Goal: Task Accomplishment & Management: Use online tool/utility

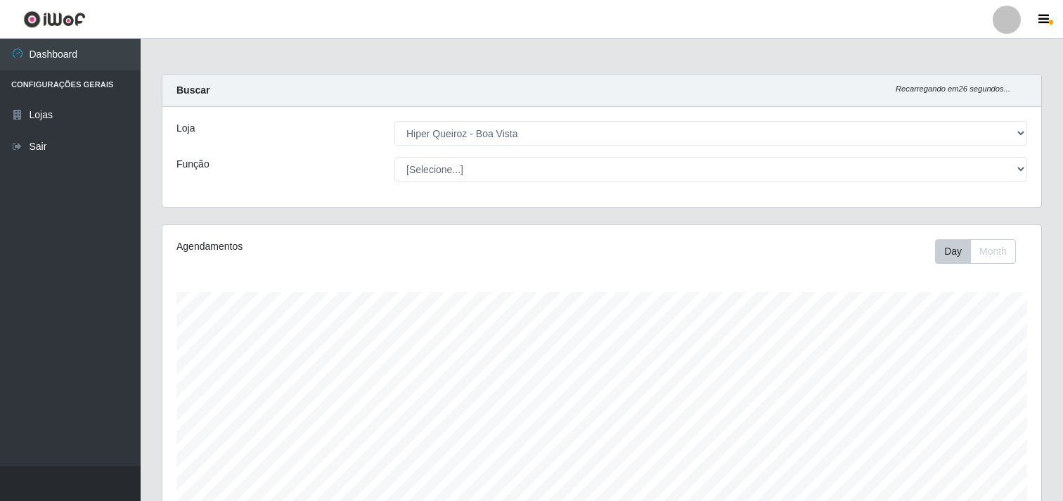
select select "514"
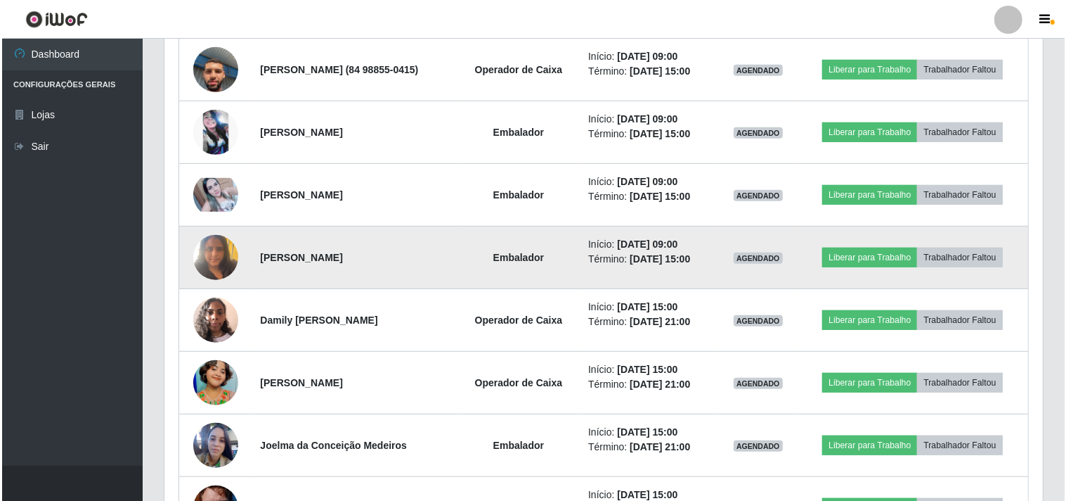
scroll to position [291, 879]
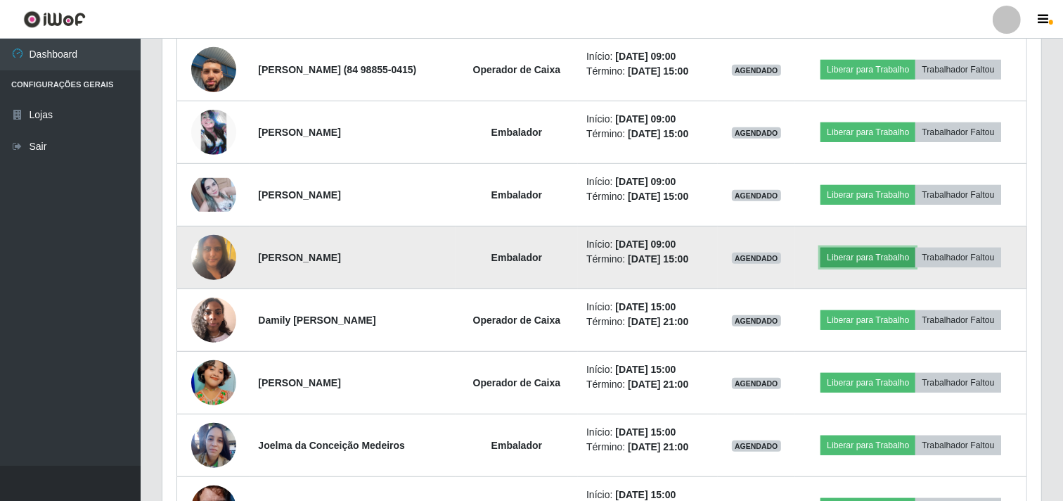
click at [874, 253] on button "Liberar para Trabalho" at bounding box center [867, 257] width 95 height 20
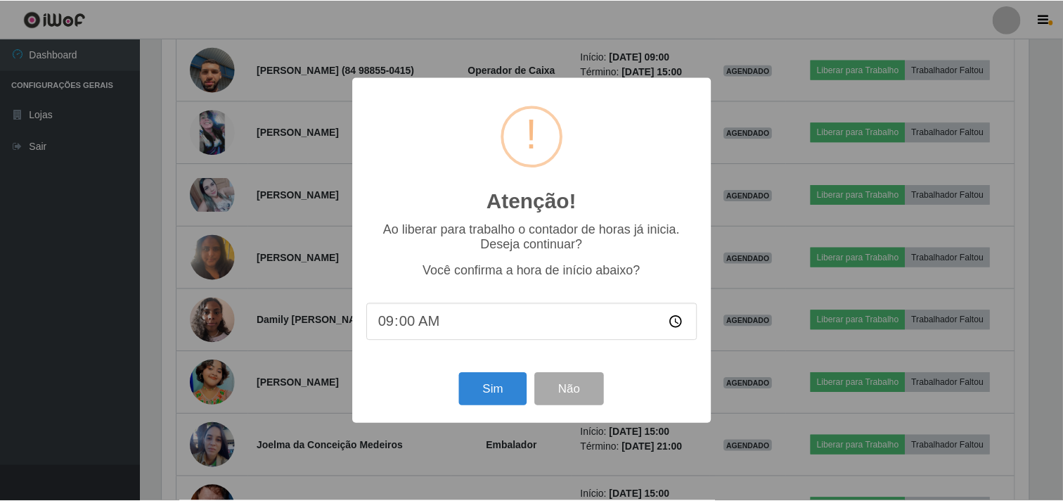
scroll to position [291, 870]
click at [488, 385] on button "Sim" at bounding box center [494, 389] width 68 height 33
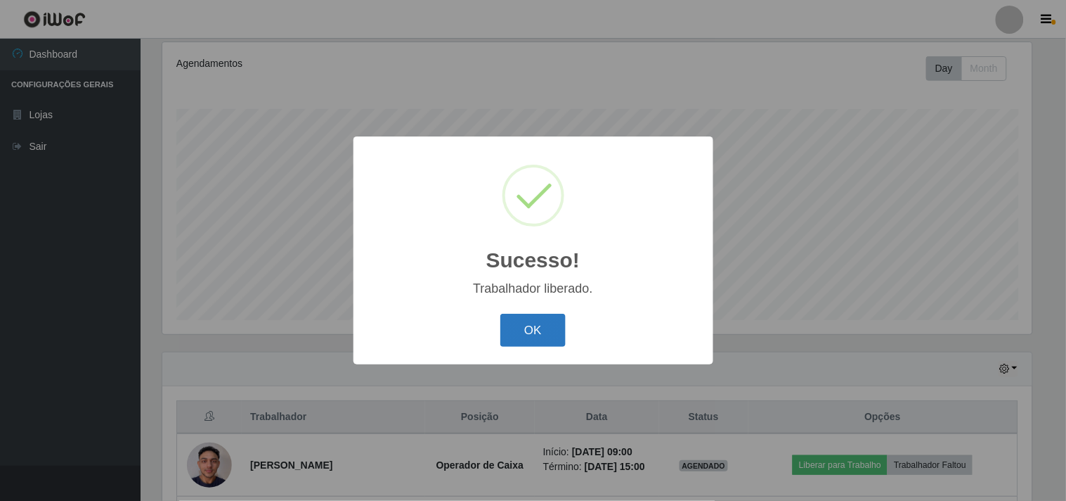
click at [528, 334] on button "OK" at bounding box center [533, 330] width 65 height 33
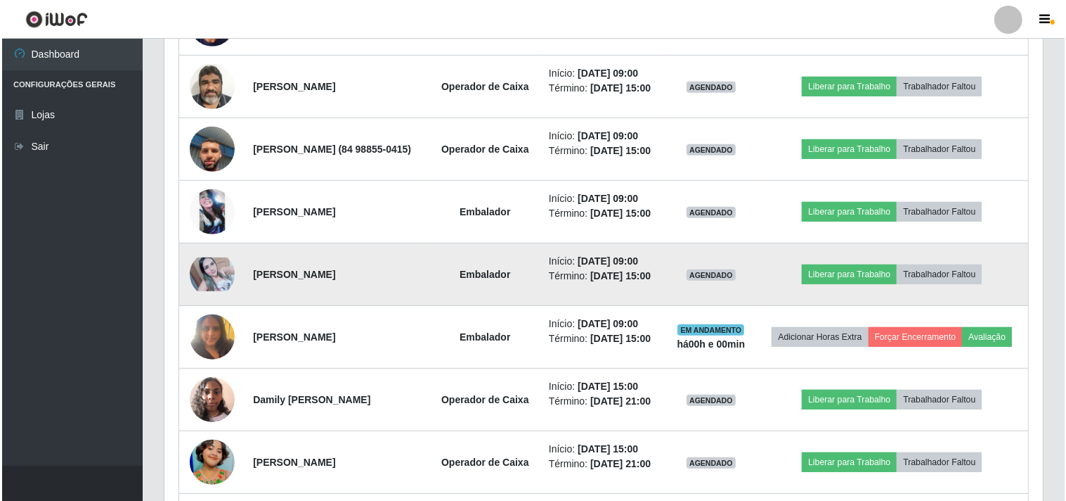
scroll to position [651, 0]
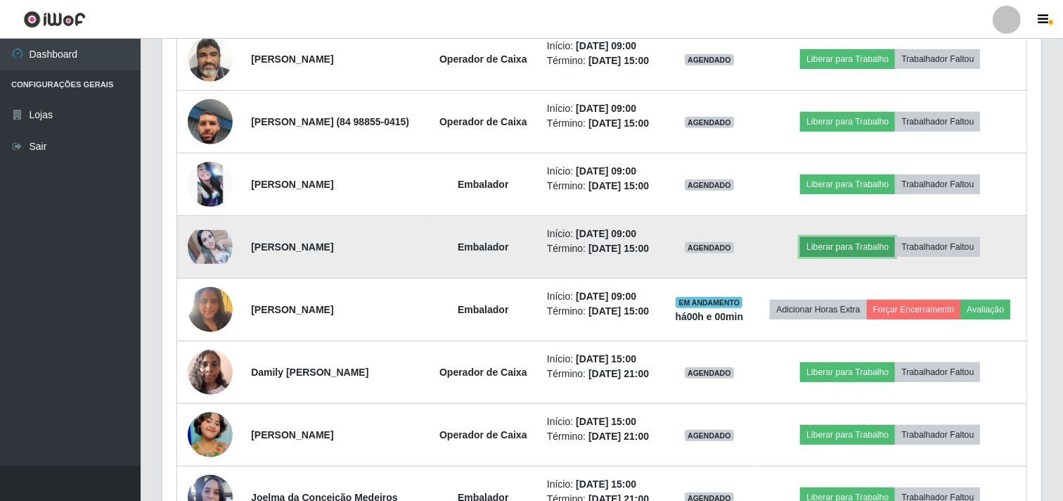
click at [831, 257] on button "Liberar para Trabalho" at bounding box center [847, 247] width 95 height 20
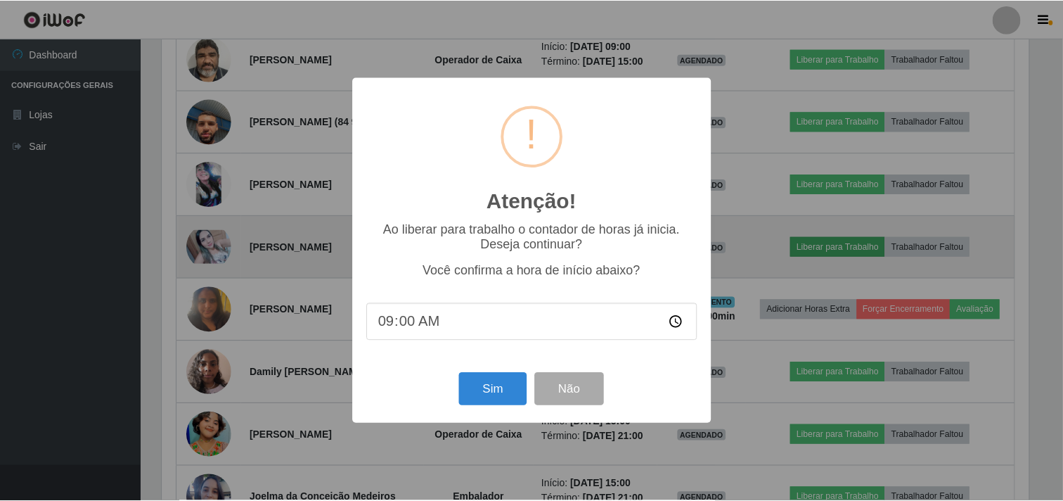
scroll to position [291, 870]
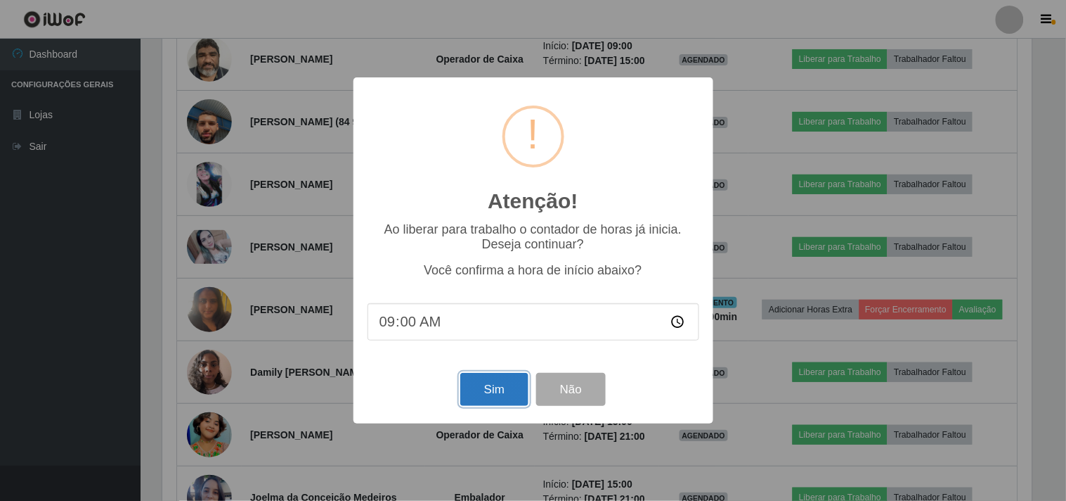
click at [494, 391] on button "Sim" at bounding box center [494, 389] width 68 height 33
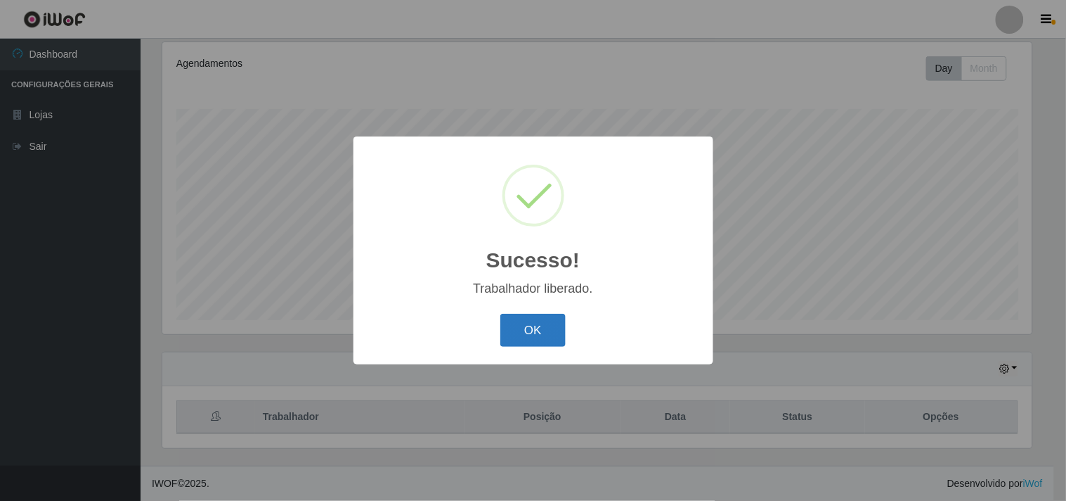
click at [538, 334] on button "OK" at bounding box center [533, 330] width 65 height 33
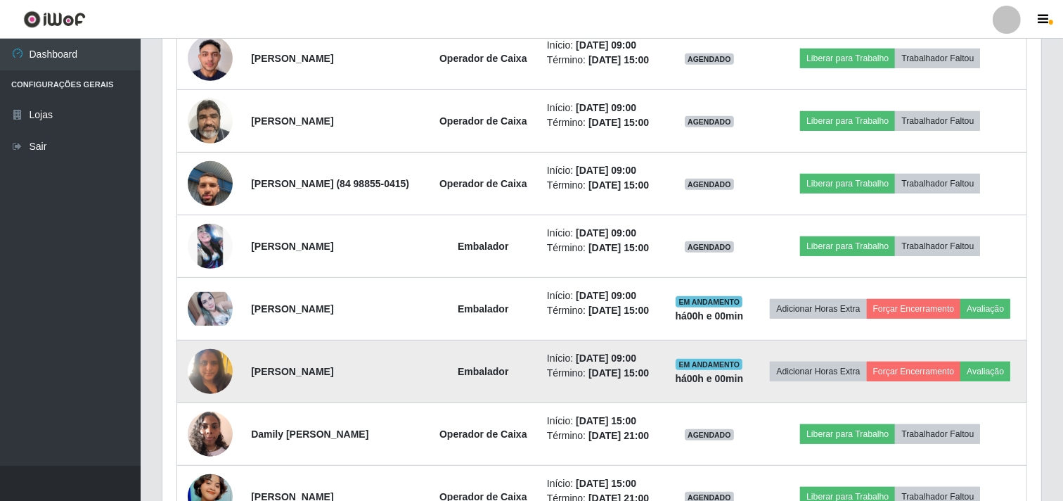
scroll to position [573, 0]
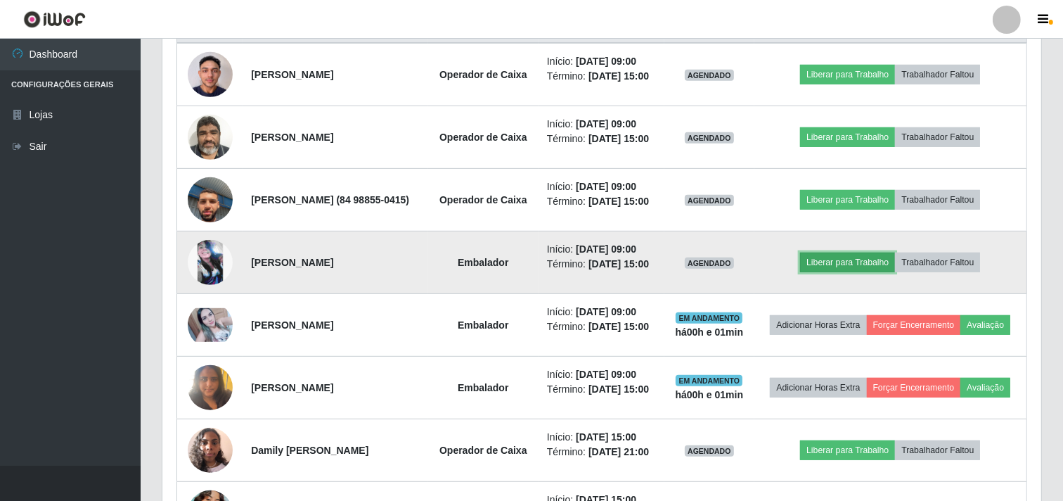
click at [844, 272] on button "Liberar para Trabalho" at bounding box center [847, 262] width 95 height 20
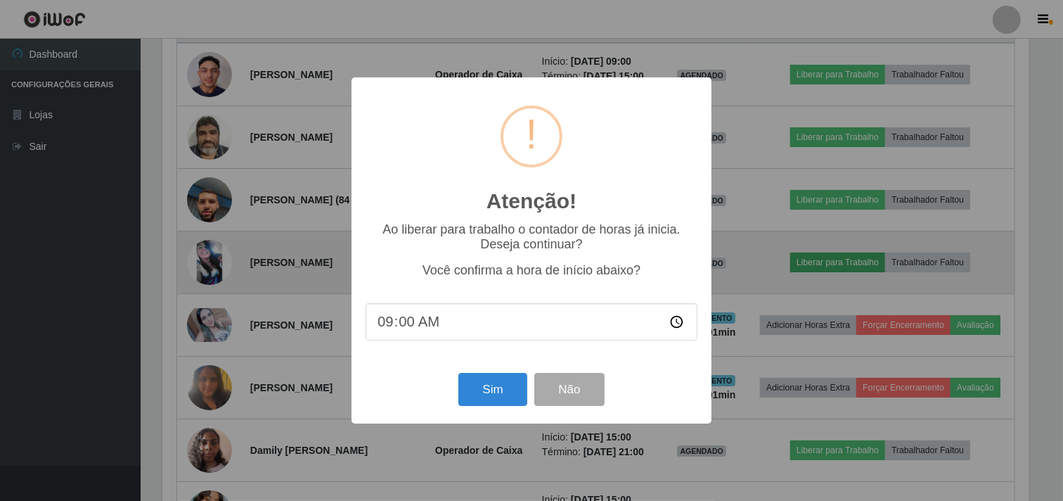
scroll to position [291, 870]
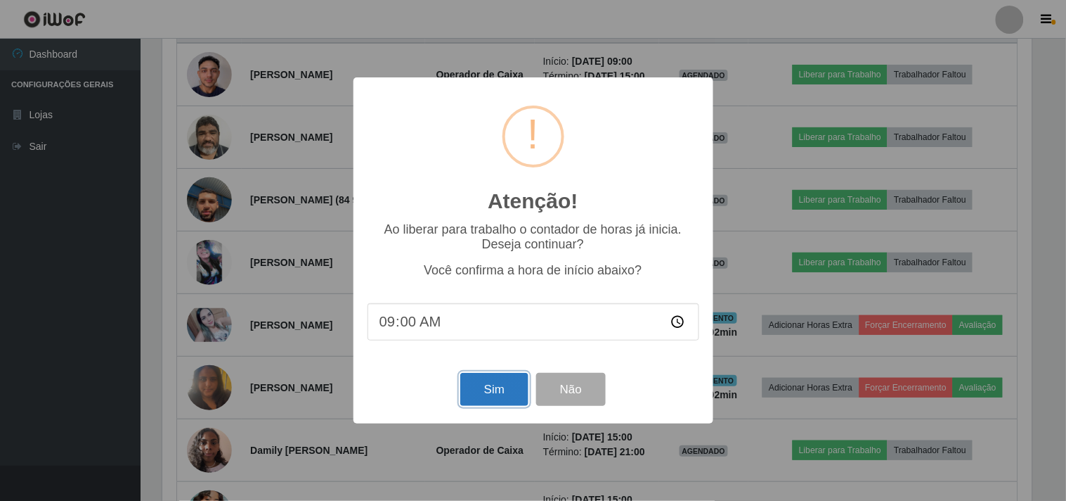
click at [494, 398] on button "Sim" at bounding box center [494, 389] width 68 height 33
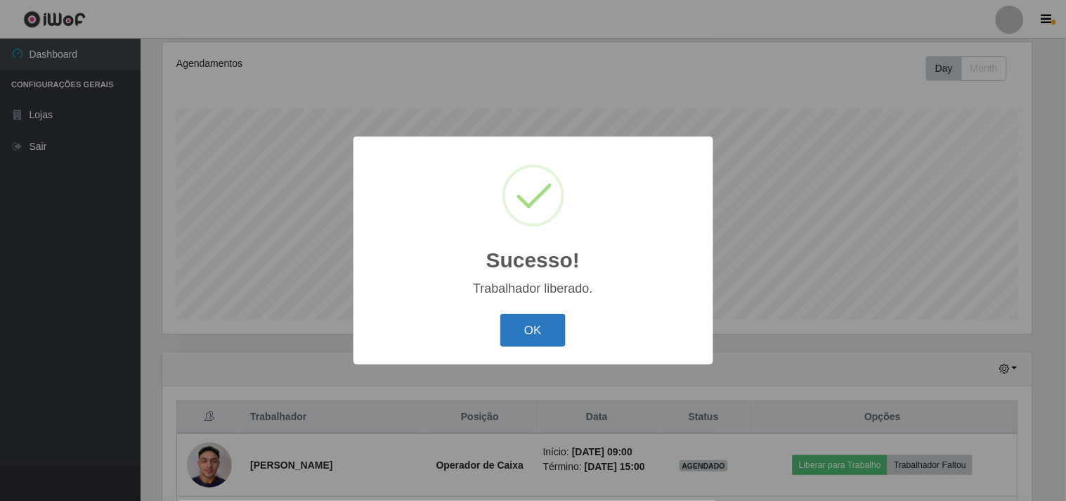
click at [534, 327] on button "OK" at bounding box center [533, 330] width 65 height 33
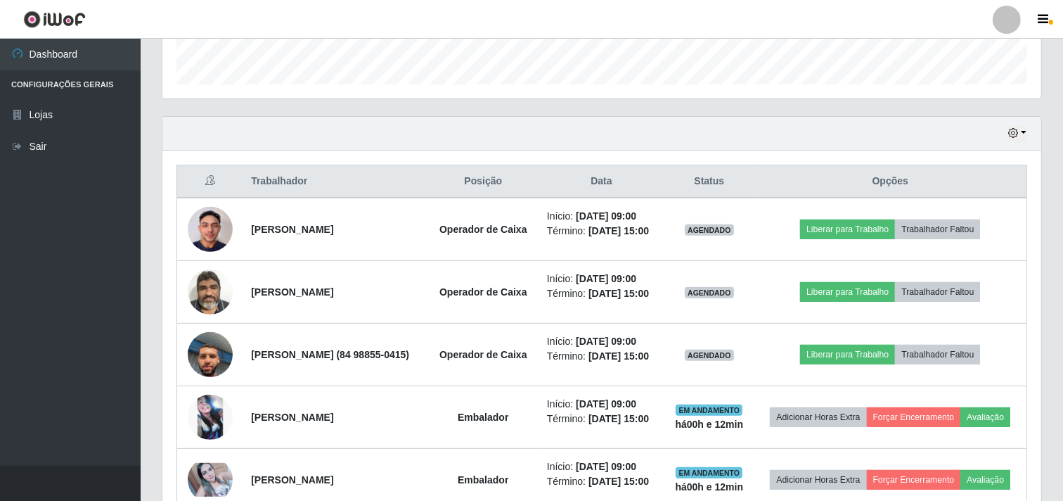
scroll to position [417, 0]
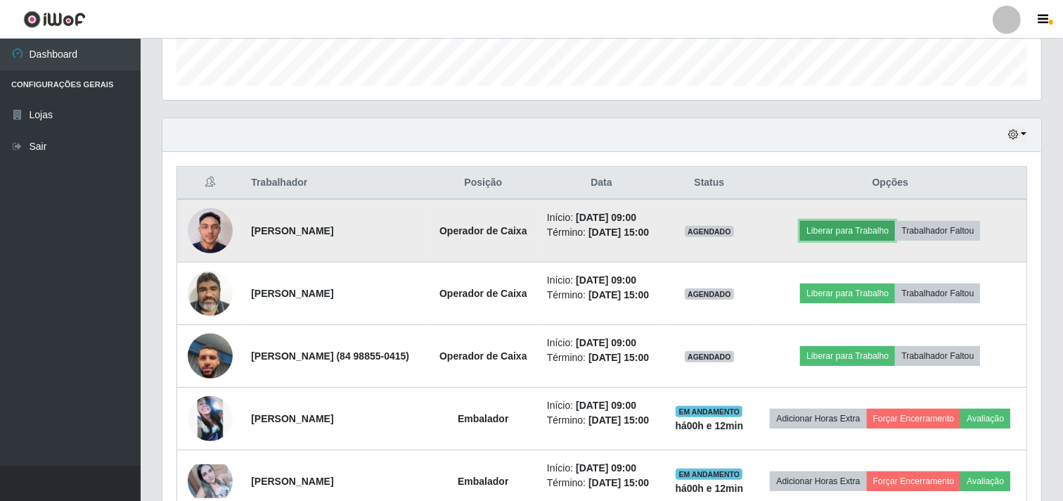
click at [849, 235] on button "Liberar para Trabalho" at bounding box center [847, 231] width 95 height 20
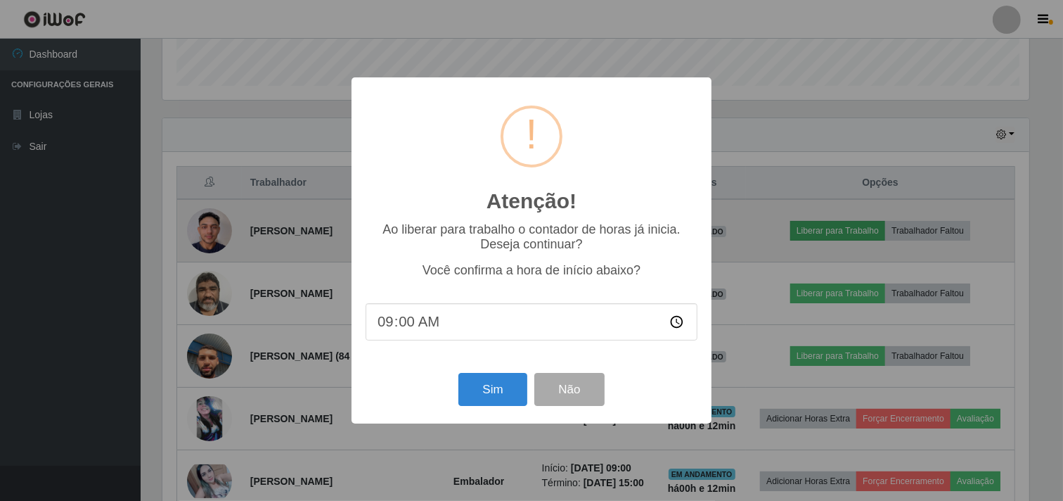
scroll to position [291, 870]
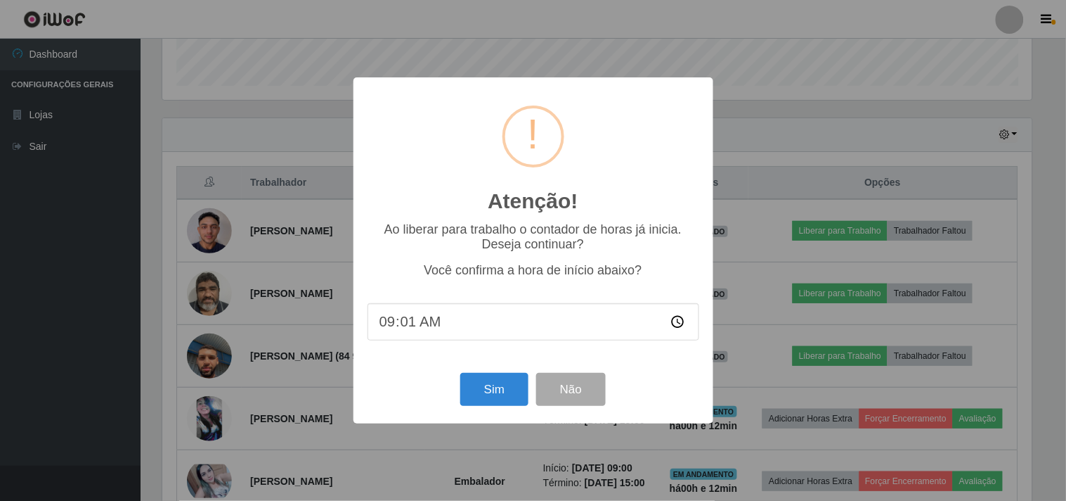
type input "09:12"
click at [490, 388] on button "Sim" at bounding box center [494, 389] width 68 height 33
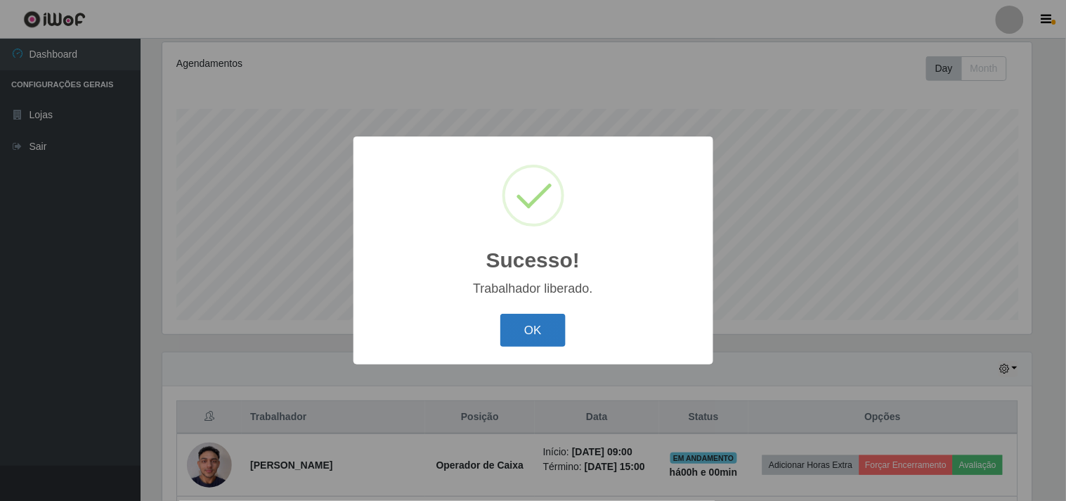
click at [558, 320] on button "OK" at bounding box center [533, 330] width 65 height 33
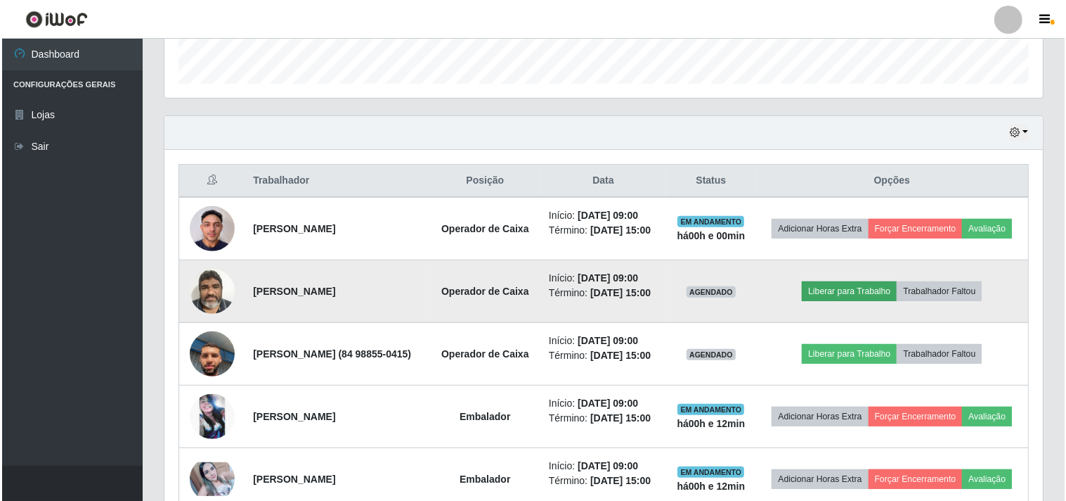
scroll to position [495, 0]
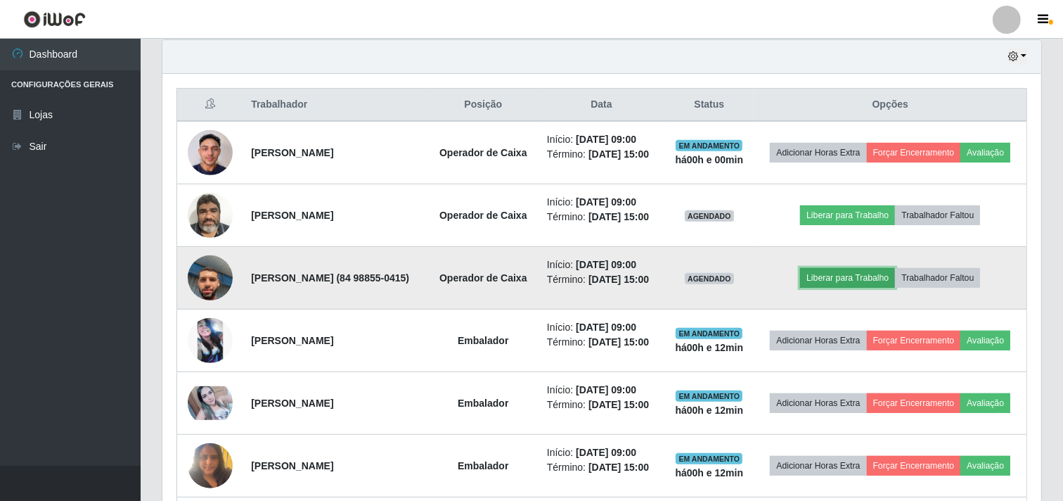
click at [847, 288] on button "Liberar para Trabalho" at bounding box center [847, 278] width 95 height 20
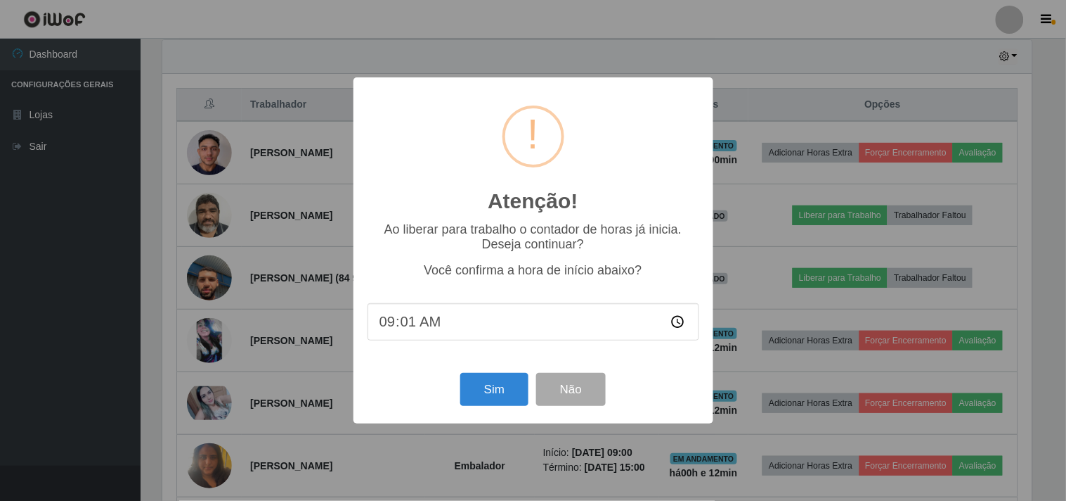
type input "09:12"
click at [503, 387] on button "Sim" at bounding box center [494, 389] width 68 height 33
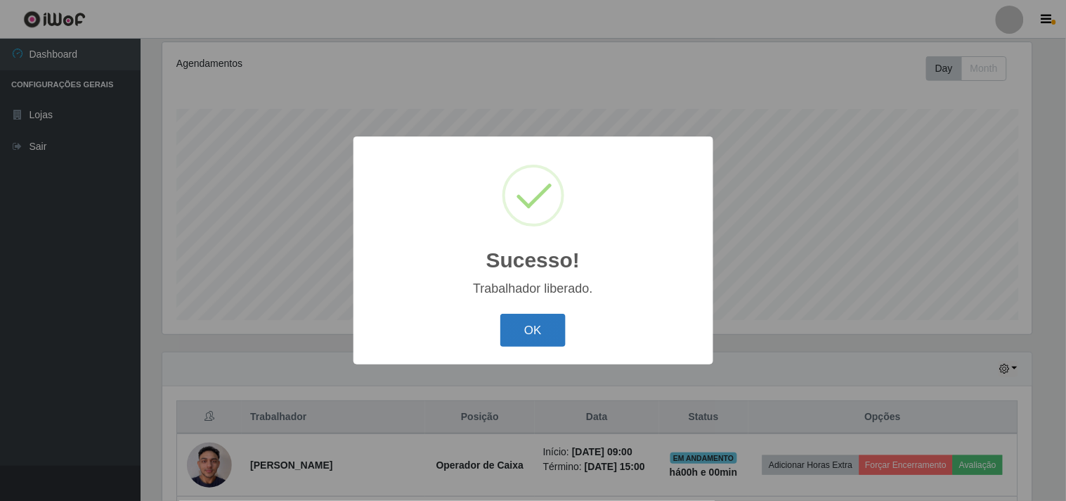
click at [539, 332] on button "OK" at bounding box center [533, 330] width 65 height 33
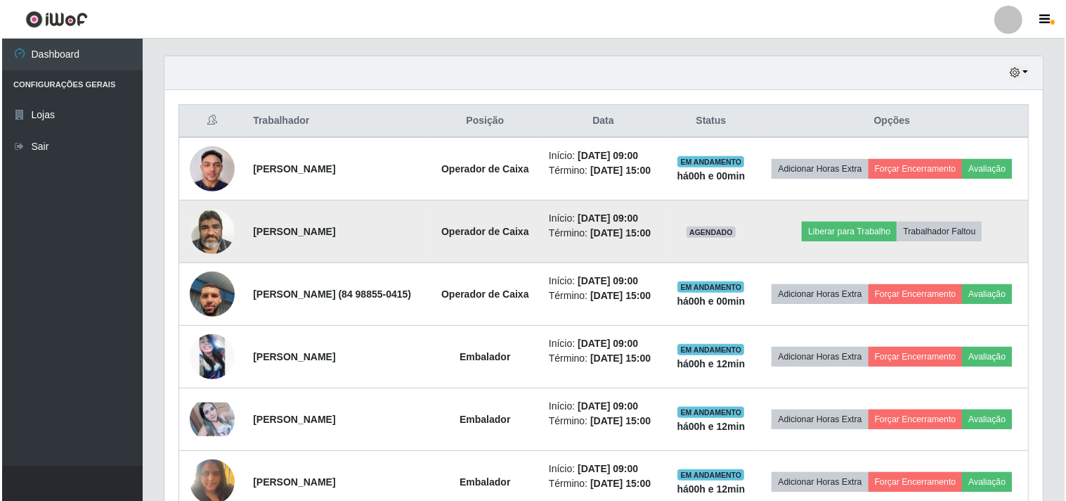
scroll to position [495, 0]
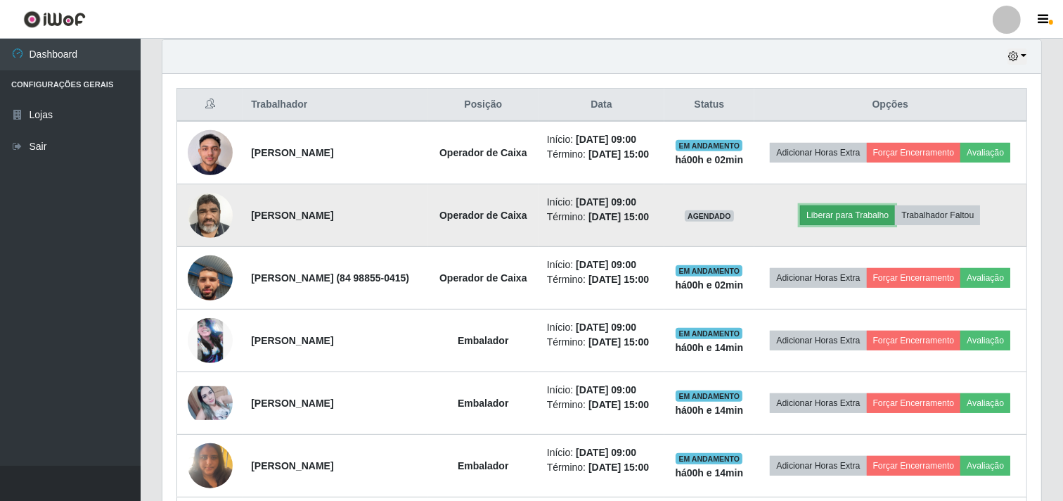
click at [870, 225] on button "Liberar para Trabalho" at bounding box center [847, 215] width 95 height 20
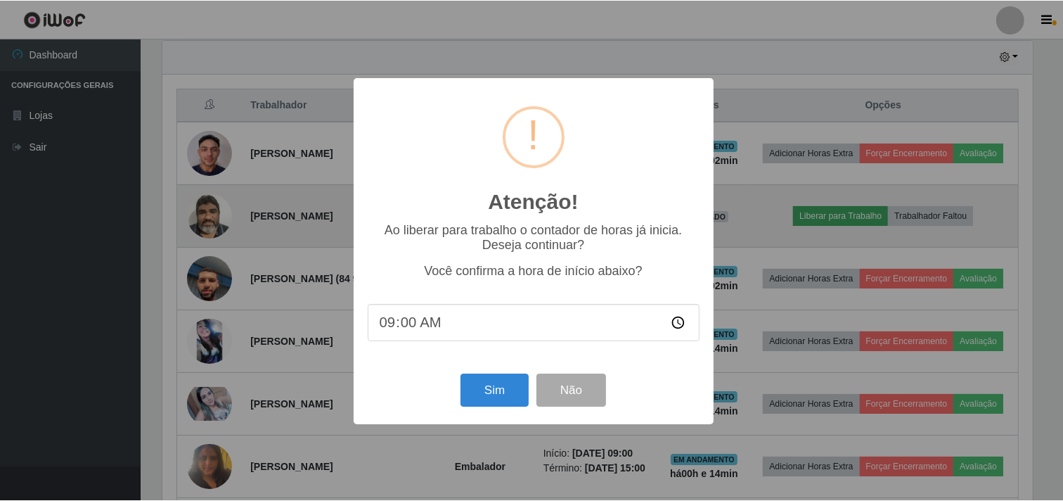
scroll to position [291, 870]
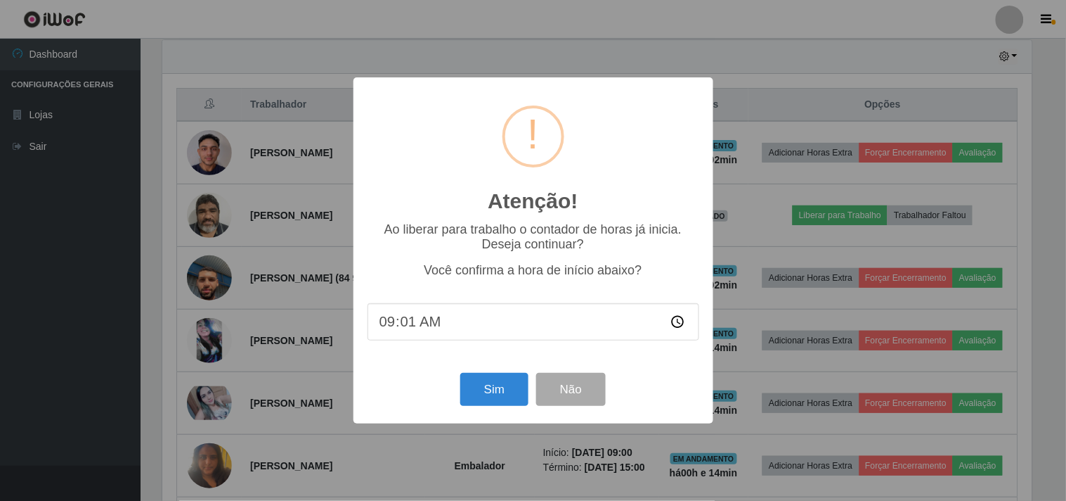
type input "09:14"
click at [502, 396] on button "Sim" at bounding box center [494, 389] width 68 height 33
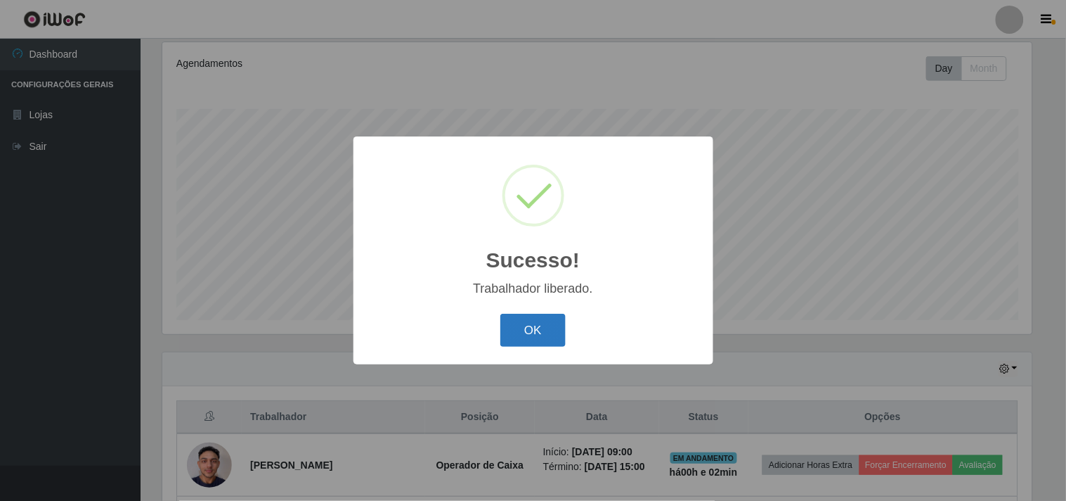
click at [544, 321] on button "OK" at bounding box center [533, 330] width 65 height 33
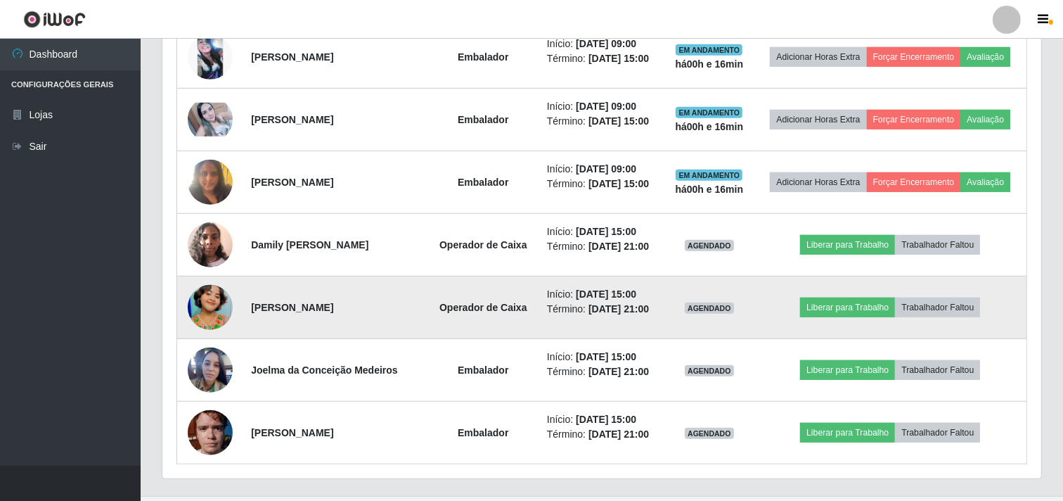
scroll to position [758, 0]
